Goal: Task Accomplishment & Management: Use online tool/utility

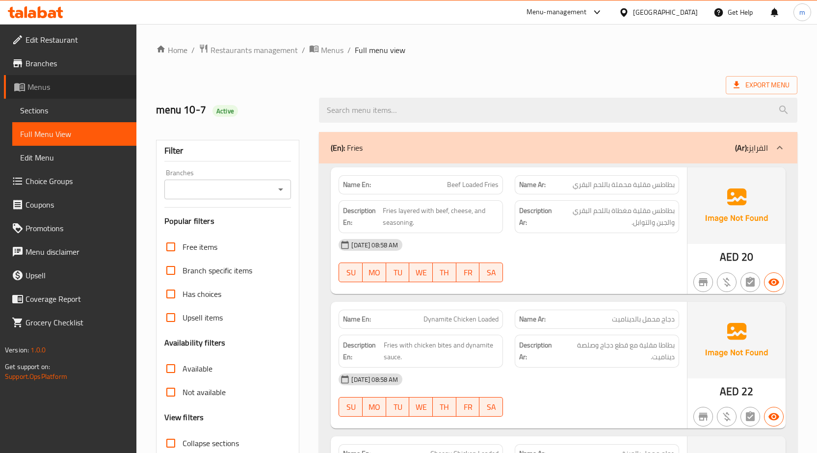
click at [77, 80] on link "Menus" at bounding box center [70, 87] width 132 height 24
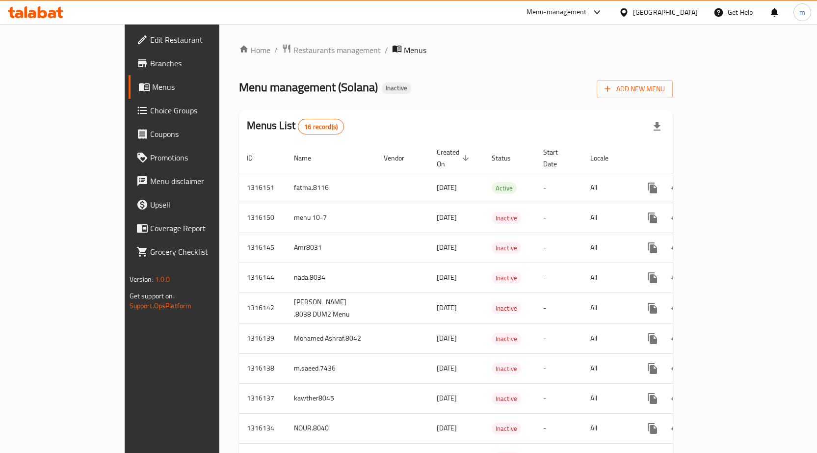
click at [150, 59] on span "Branches" at bounding box center [201, 63] width 103 height 12
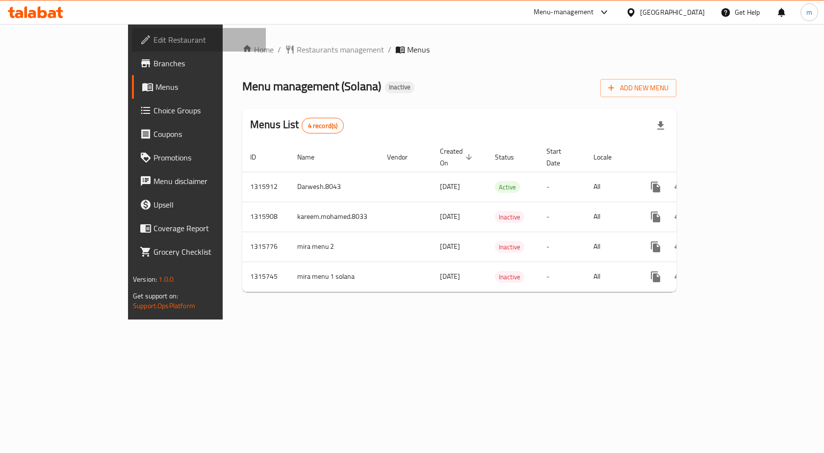
click at [154, 42] on span "Edit Restaurant" at bounding box center [206, 40] width 105 height 12
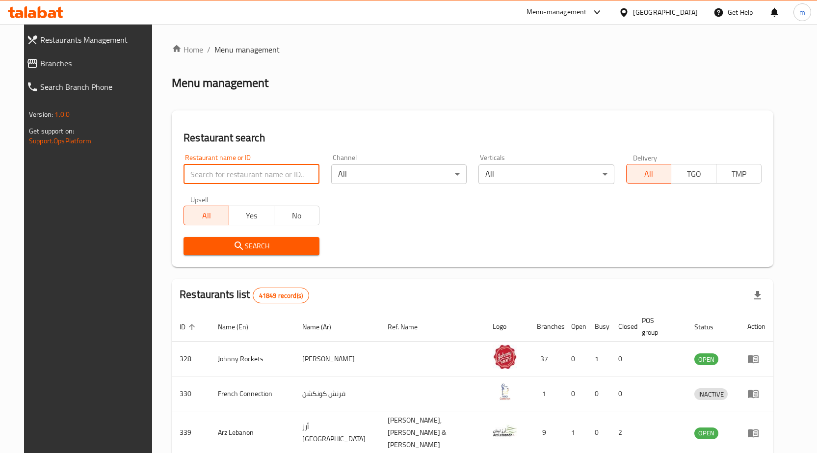
paste input "39944"
type input "39944"
click button "Search" at bounding box center [250, 246] width 135 height 18
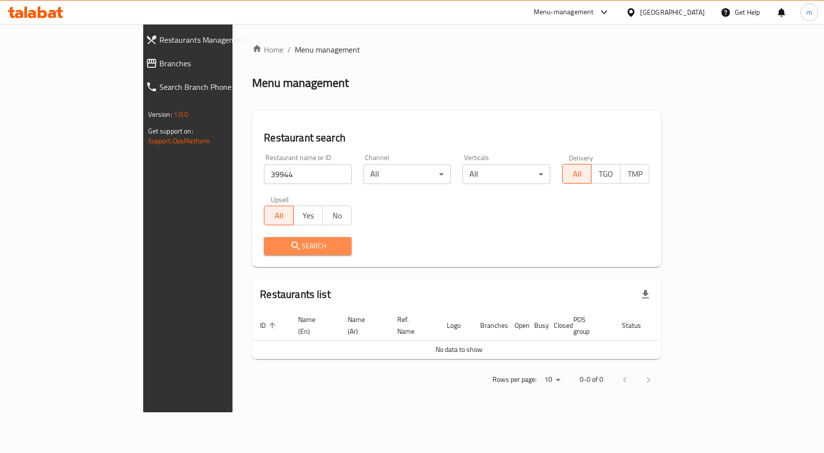
click at [272, 247] on span "Search" at bounding box center [308, 246] width 72 height 12
click at [138, 48] on link "Restaurants Management" at bounding box center [209, 40] width 143 height 24
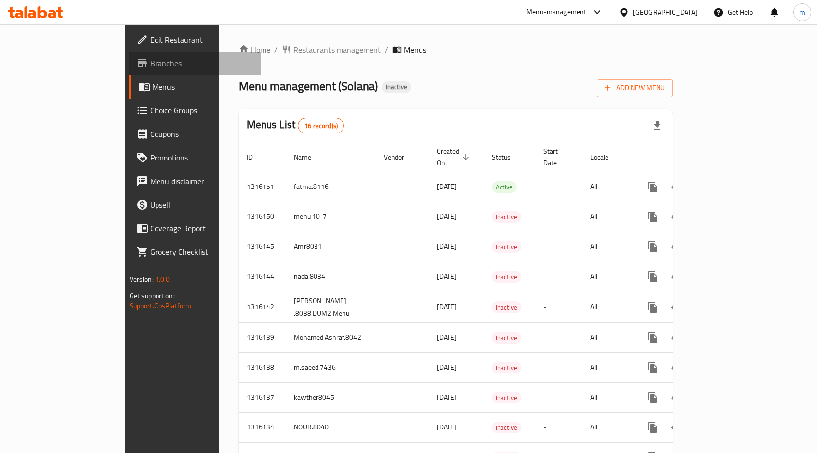
click at [150, 59] on span "Branches" at bounding box center [201, 63] width 103 height 12
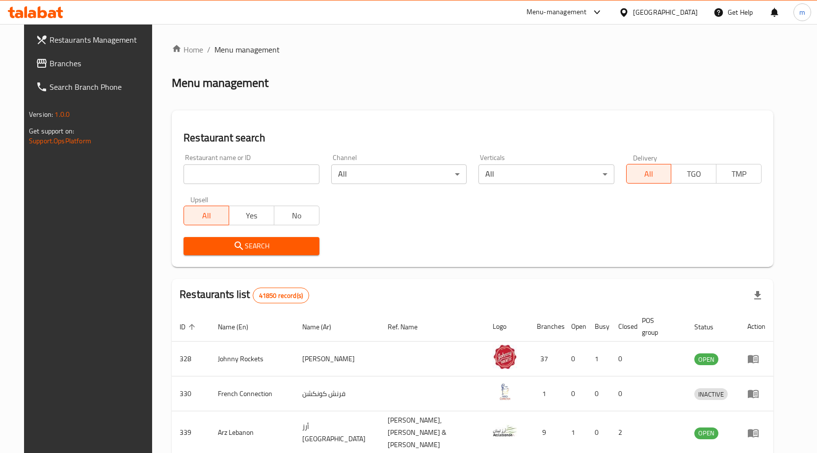
click at [278, 172] on input "search" at bounding box center [250, 174] width 135 height 20
paste input "779942"
type input "779942"
click button "Search" at bounding box center [250, 246] width 135 height 18
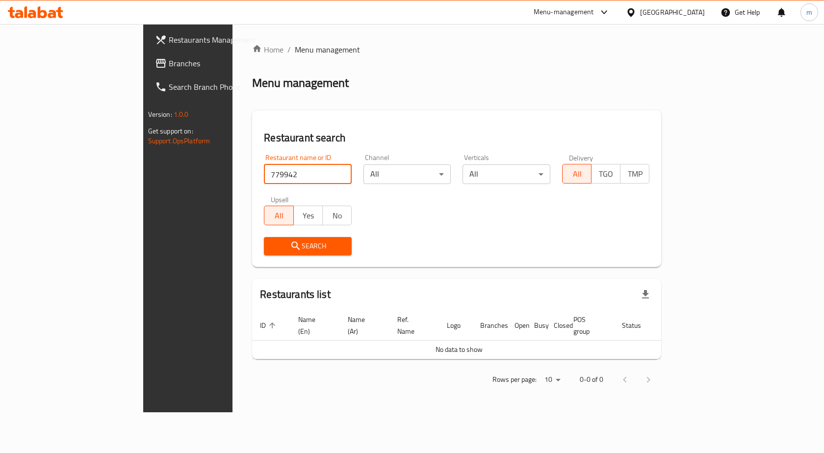
click at [169, 67] on span "Branches" at bounding box center [221, 63] width 105 height 12
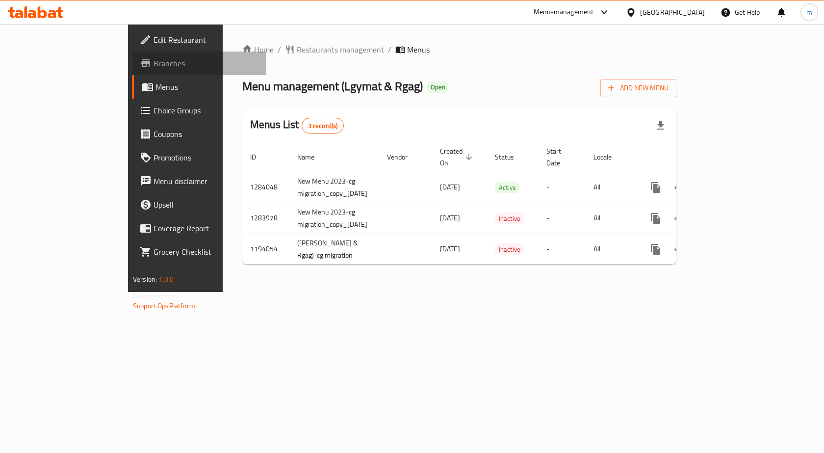
click at [154, 64] on span "Branches" at bounding box center [206, 63] width 105 height 12
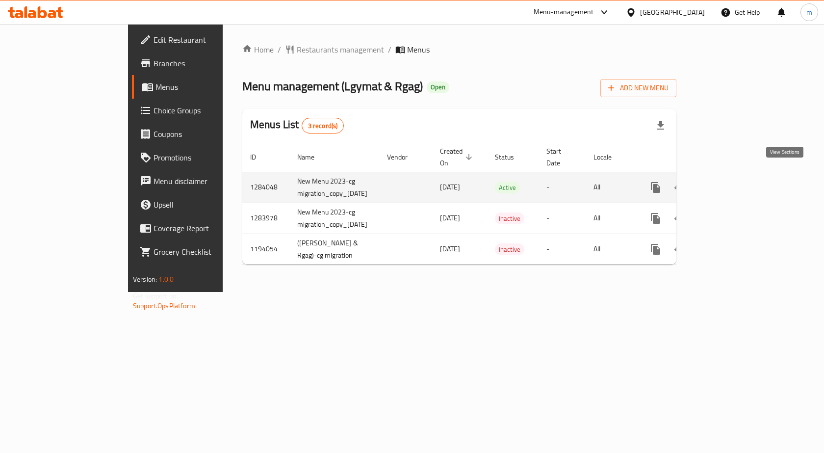
click at [732, 182] on icon "enhanced table" at bounding box center [727, 188] width 12 height 12
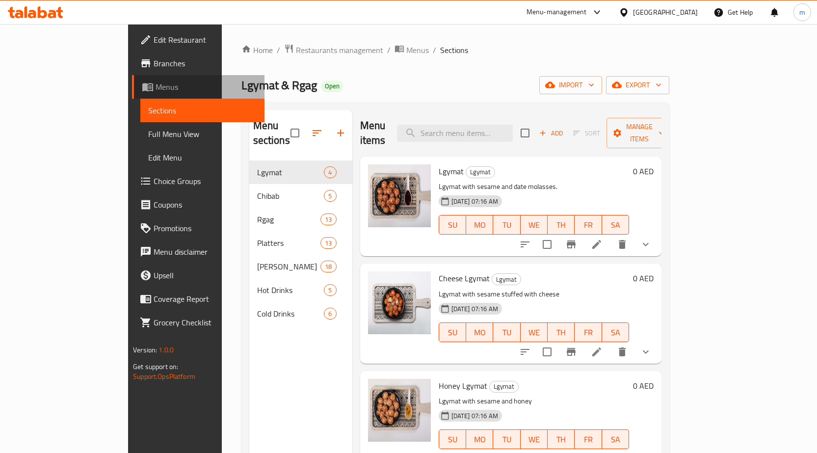
click at [156, 82] on span "Menus" at bounding box center [206, 87] width 101 height 12
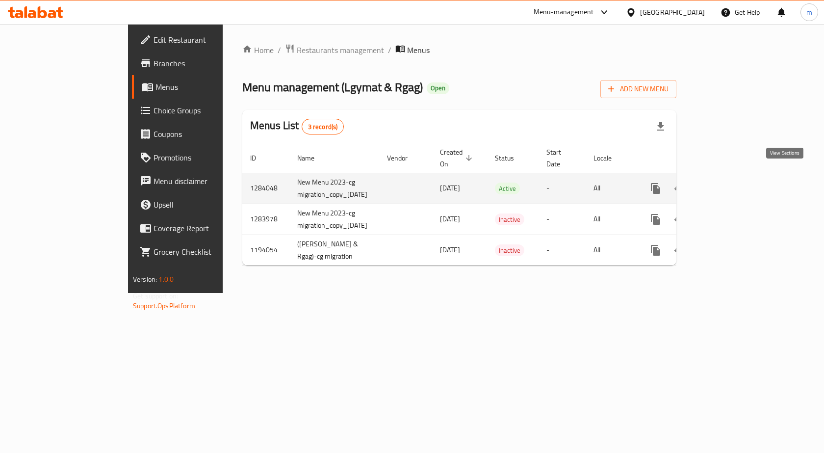
click at [731, 184] on icon "enhanced table" at bounding box center [726, 188] width 9 height 9
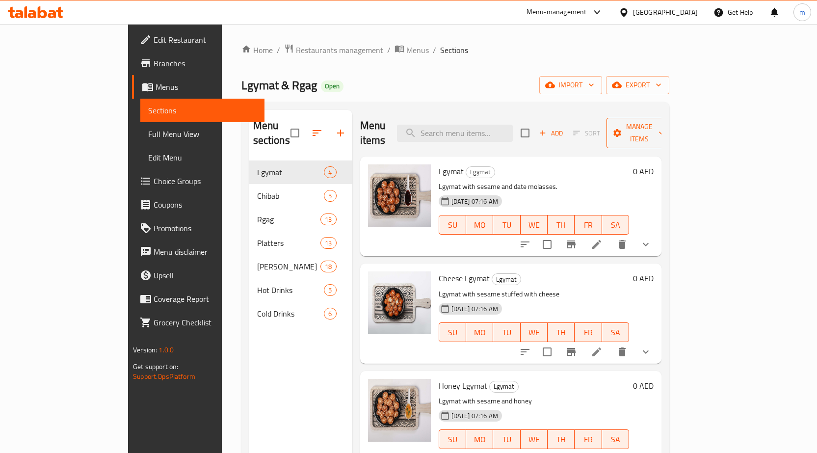
click at [664, 122] on span "Manage items" at bounding box center [639, 133] width 50 height 25
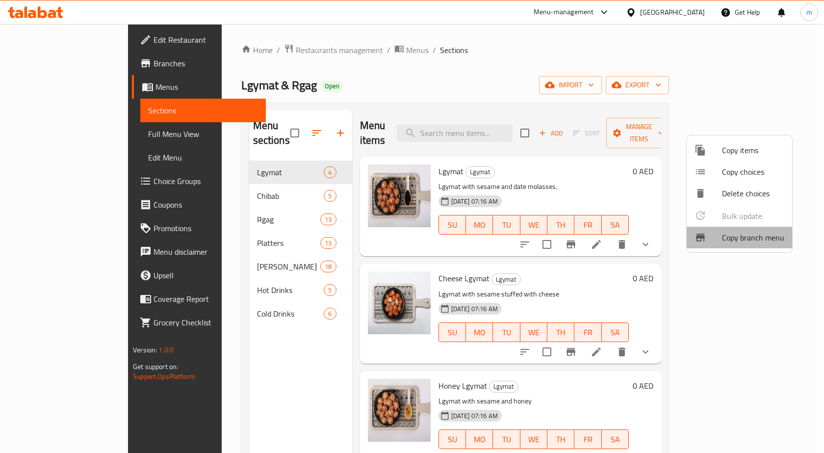
click at [747, 242] on span "Copy branch menu" at bounding box center [753, 238] width 62 height 12
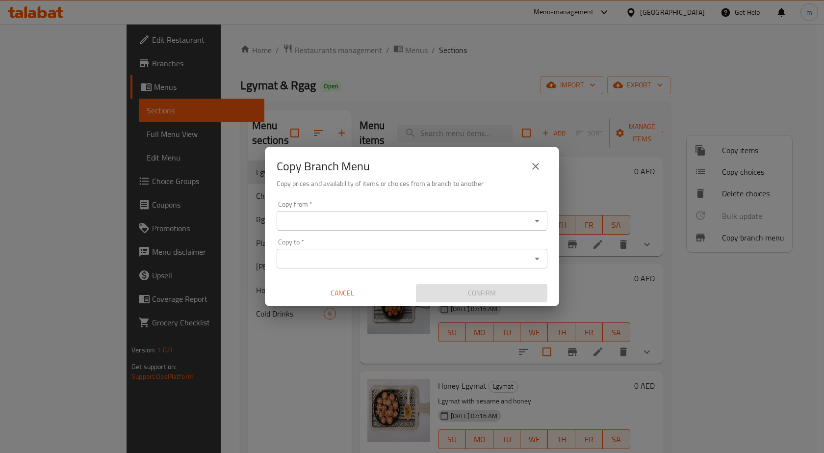
click at [443, 219] on input "Copy from   *" at bounding box center [404, 221] width 249 height 14
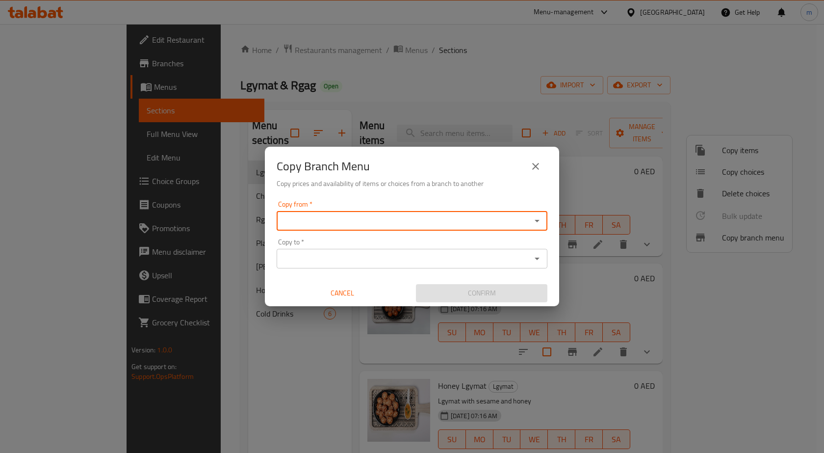
paste input "39944"
type input "3"
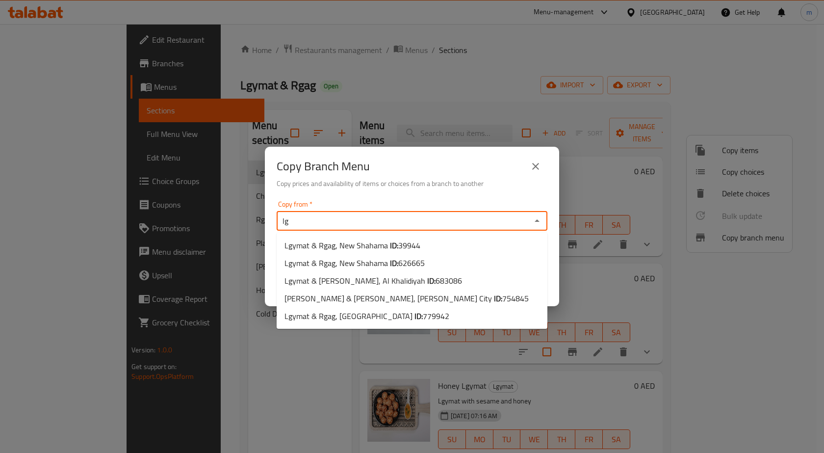
type input "l"
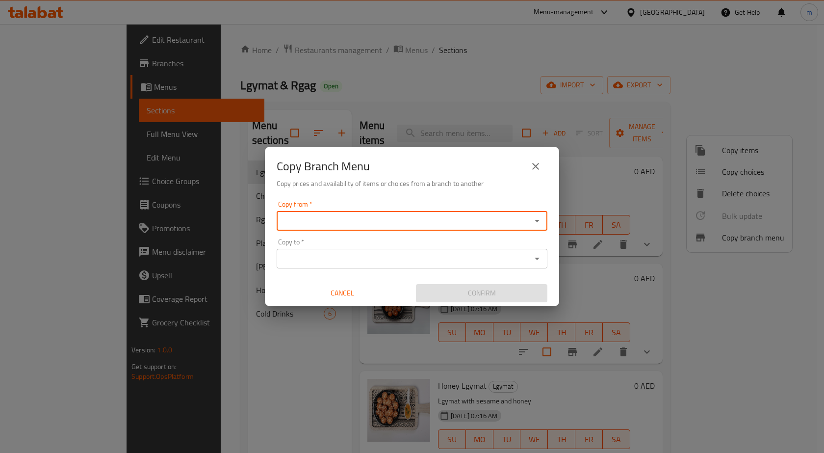
click at [471, 213] on div "Copy from *" at bounding box center [412, 221] width 271 height 20
click at [473, 224] on input "Copy from   *" at bounding box center [404, 221] width 249 height 14
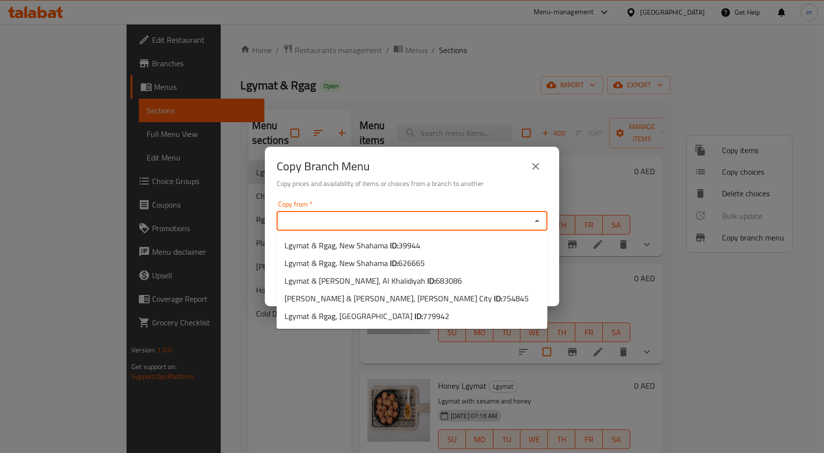
click at [428, 218] on input "Copy from   *" at bounding box center [404, 221] width 249 height 14
click at [419, 244] on li "Lgymat & Rgag, [GEOGRAPHIC_DATA] ID: 39944" at bounding box center [412, 245] width 271 height 18
type input "Lgymat & Rgag, New Shahama"
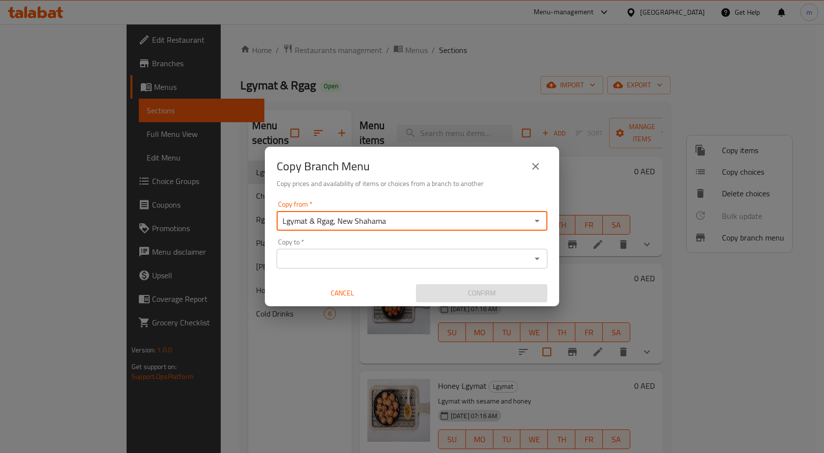
click at [416, 257] on input "Copy to   *" at bounding box center [404, 259] width 249 height 14
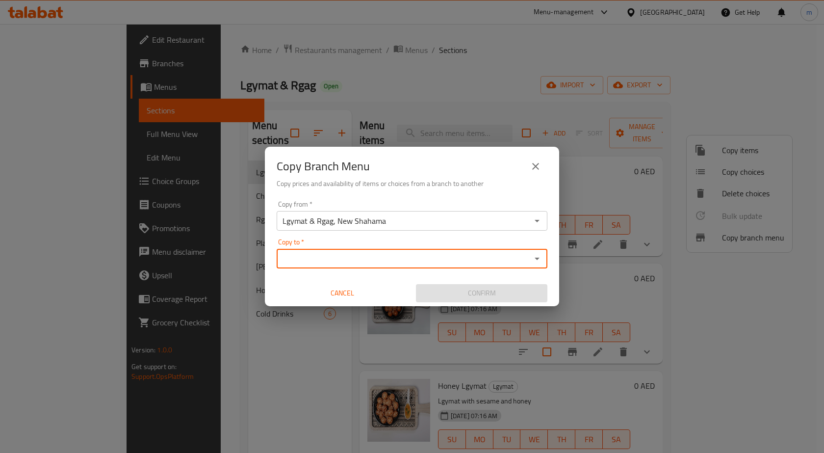
click at [499, 225] on input "Lgymat & Rgag, New Shahama" at bounding box center [404, 221] width 249 height 14
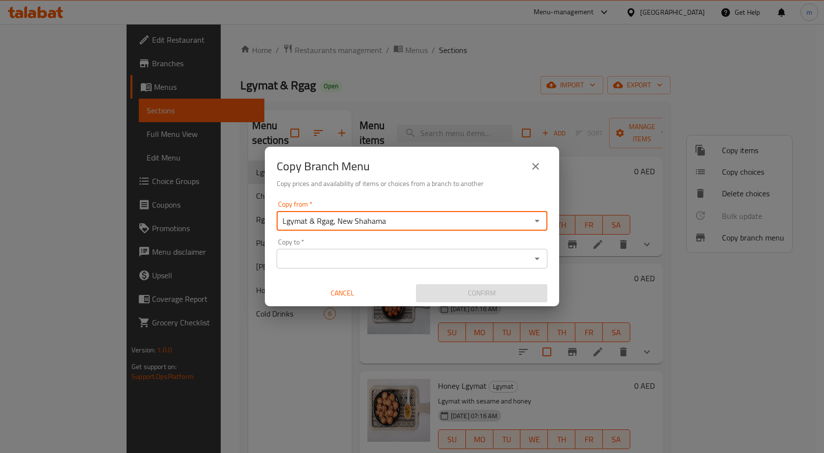
click at [538, 220] on icon "Open" at bounding box center [537, 221] width 5 height 2
click at [477, 218] on input "Lgymat & Rgag, New Shahama" at bounding box center [404, 221] width 249 height 14
click at [532, 220] on icon "Open" at bounding box center [537, 221] width 12 height 12
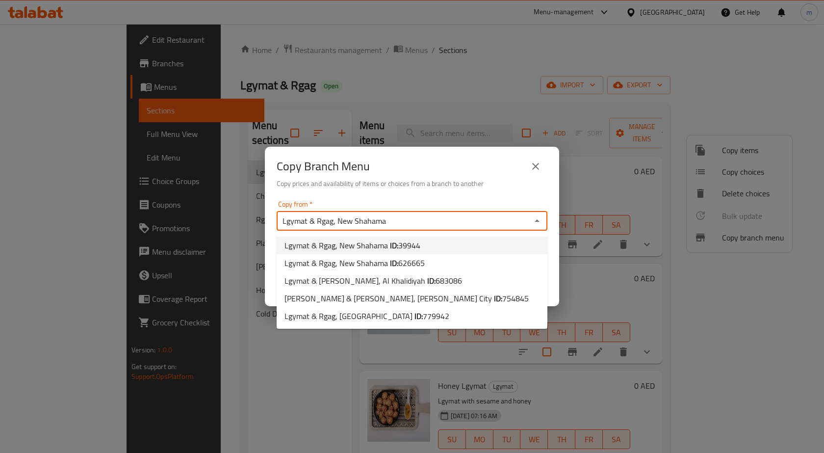
click at [474, 249] on li "Lgymat & Rgag, [GEOGRAPHIC_DATA] ID: 39944" at bounding box center [412, 245] width 271 height 18
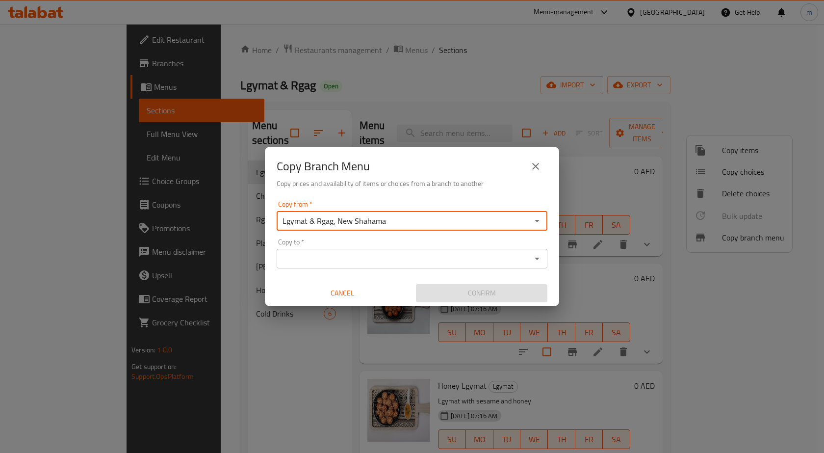
click at [464, 260] on input "Copy to   *" at bounding box center [404, 259] width 249 height 14
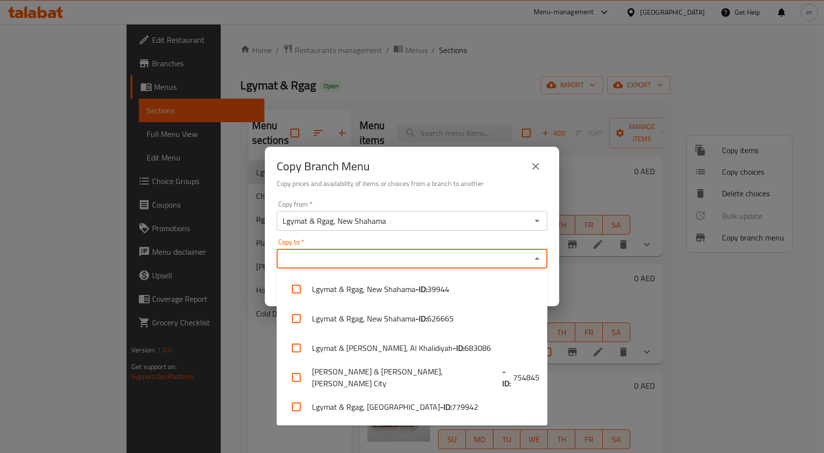
click at [398, 264] on input "Copy to   *" at bounding box center [404, 259] width 249 height 14
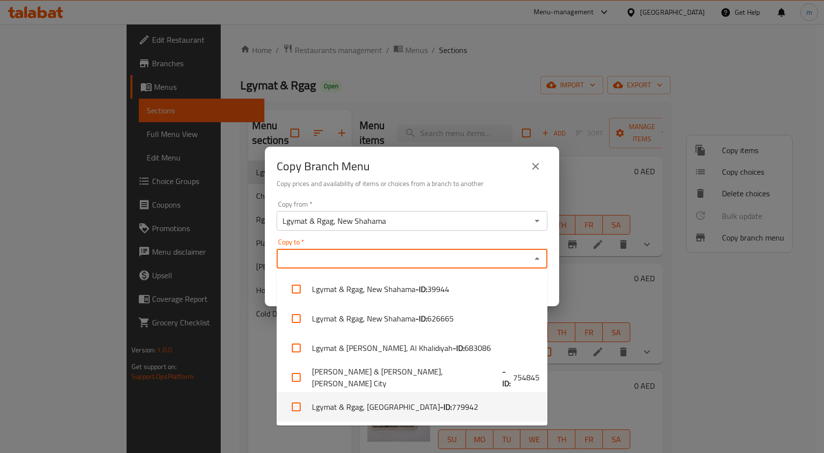
click at [411, 416] on li "Lgymat & Rgag, [GEOGRAPHIC_DATA] - ID: 779942" at bounding box center [412, 406] width 271 height 29
checkbox input "true"
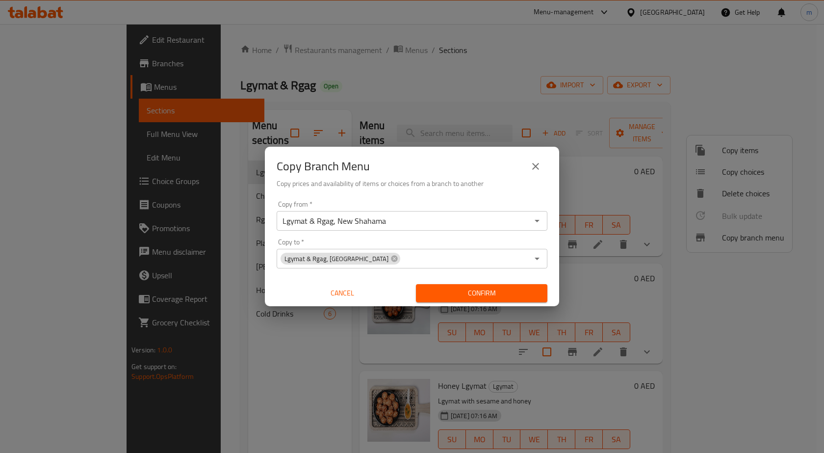
click at [459, 194] on div "Copy Branch Menu Copy prices and availability of items or choices from a branch…" at bounding box center [412, 172] width 294 height 50
click at [478, 298] on span "Confirm" at bounding box center [482, 293] width 116 height 12
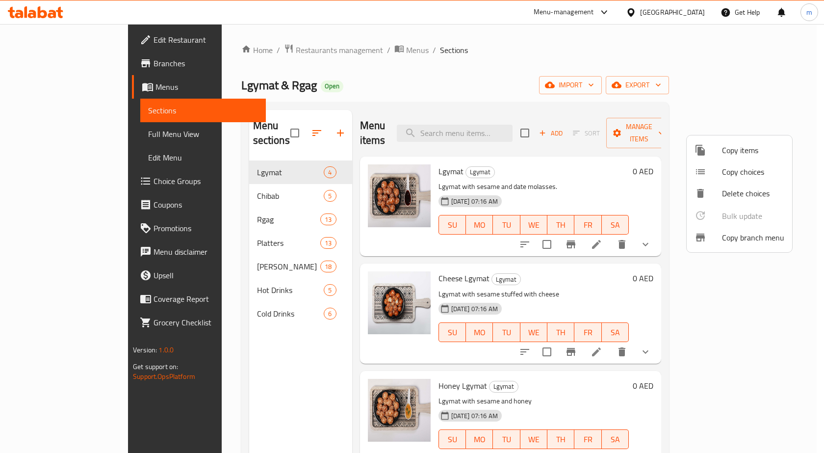
click at [758, 88] on div at bounding box center [412, 226] width 824 height 453
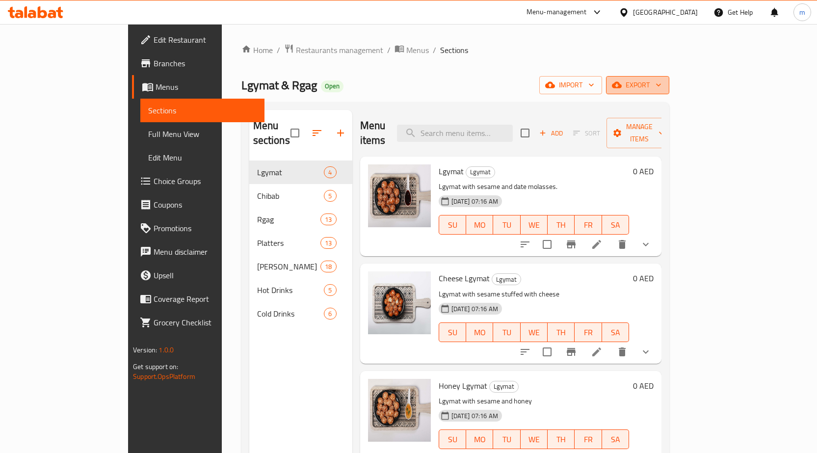
click at [661, 86] on span "export" at bounding box center [638, 85] width 48 height 12
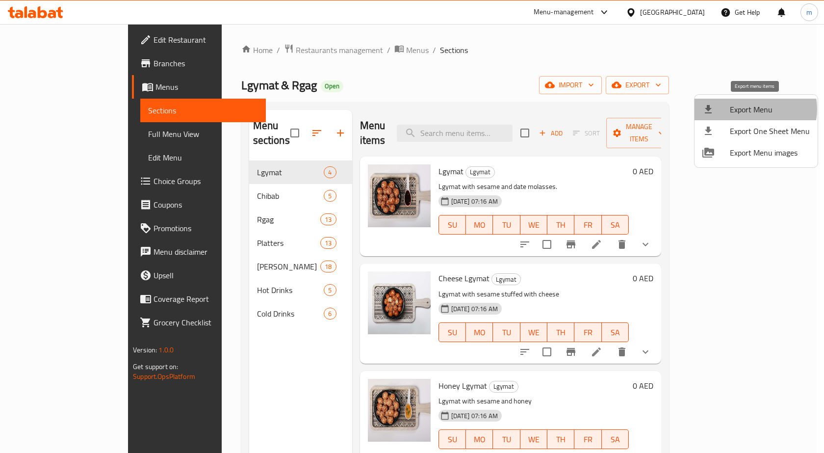
click at [752, 109] on span "Export Menu" at bounding box center [770, 110] width 80 height 12
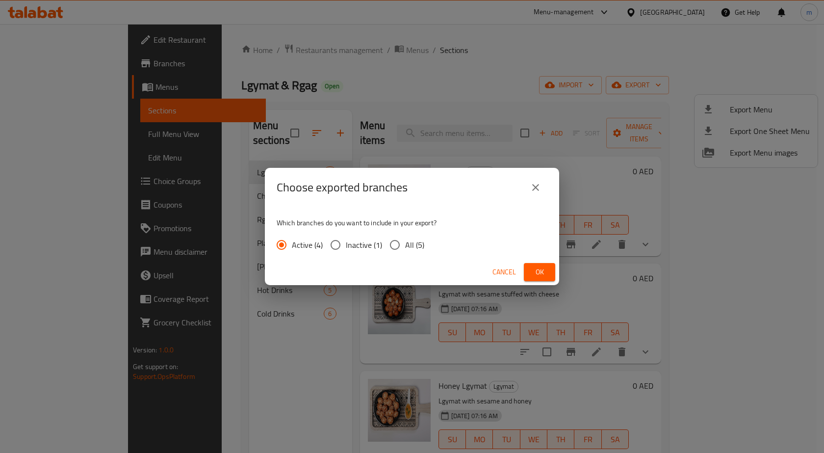
click at [409, 243] on span "All (5)" at bounding box center [414, 245] width 19 height 12
click at [405, 243] on input "All (5)" at bounding box center [395, 245] width 21 height 21
radio input "true"
click at [532, 263] on button "Ok" at bounding box center [539, 272] width 31 height 18
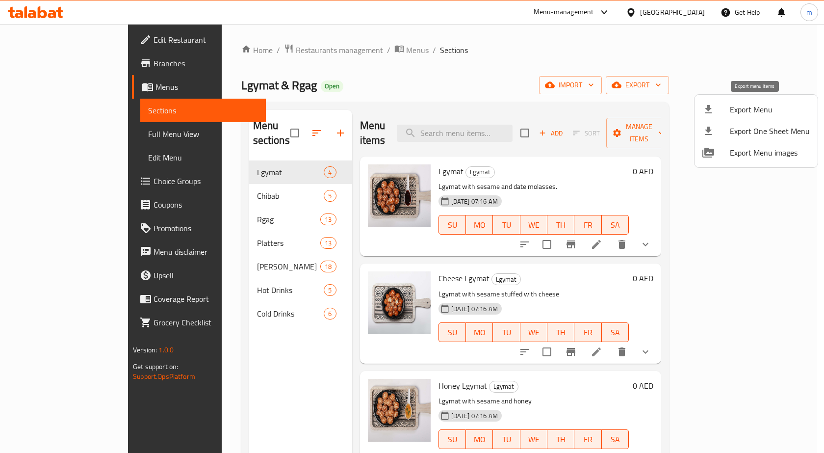
click at [706, 113] on icon at bounding box center [708, 109] width 7 height 8
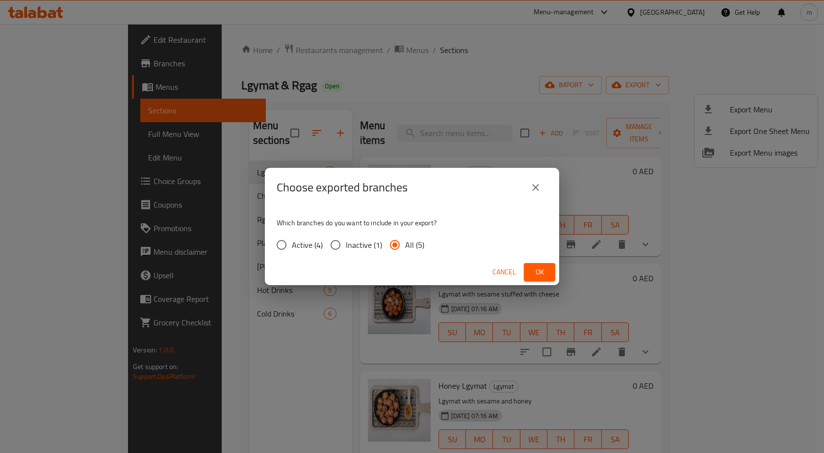
click at [538, 191] on icon "close" at bounding box center [536, 188] width 12 height 12
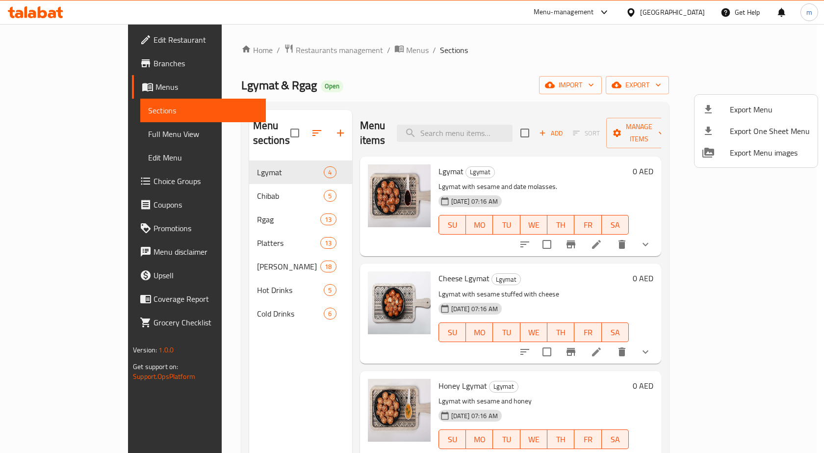
click at [84, 136] on div at bounding box center [412, 226] width 824 height 453
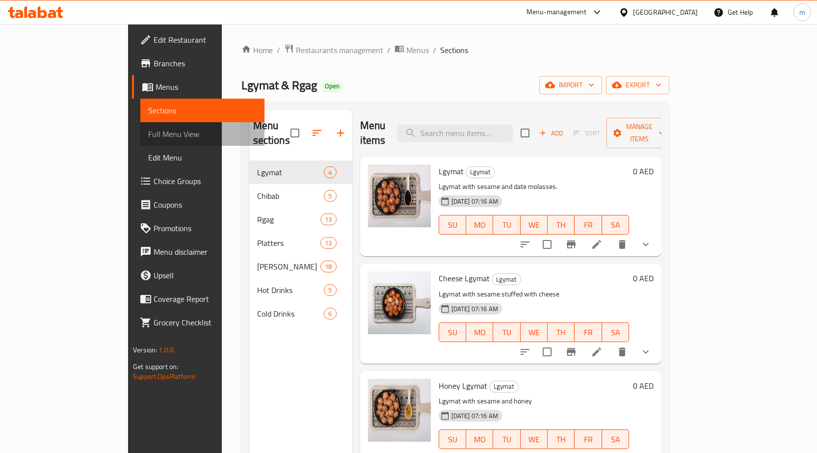
click at [148, 136] on span "Full Menu View" at bounding box center [202, 134] width 108 height 12
